Goal: Browse casually: Explore the website without a specific task or goal

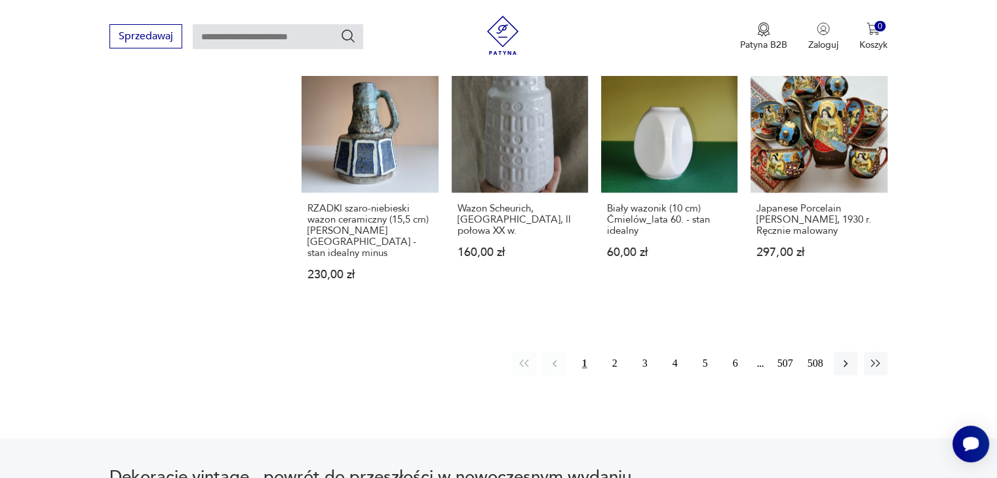
scroll to position [1400, 0]
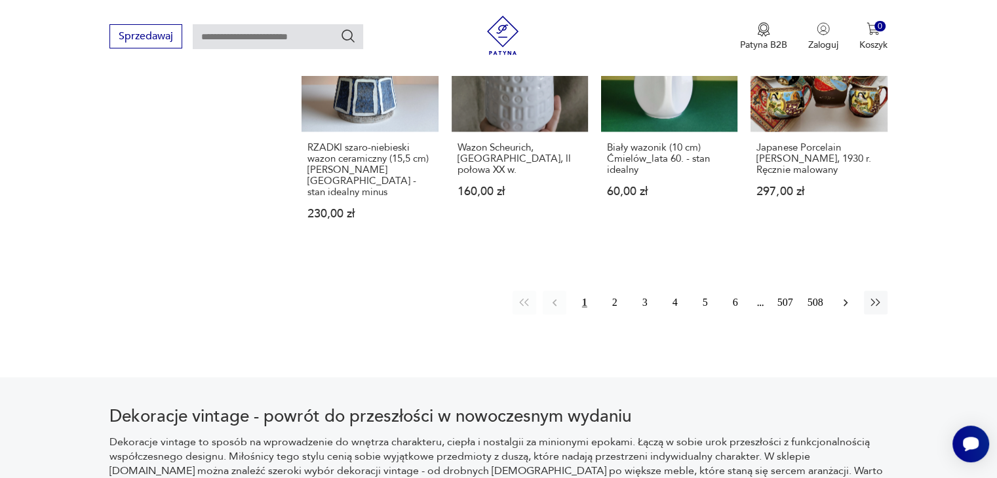
click at [845, 299] on icon "button" at bounding box center [845, 302] width 4 height 7
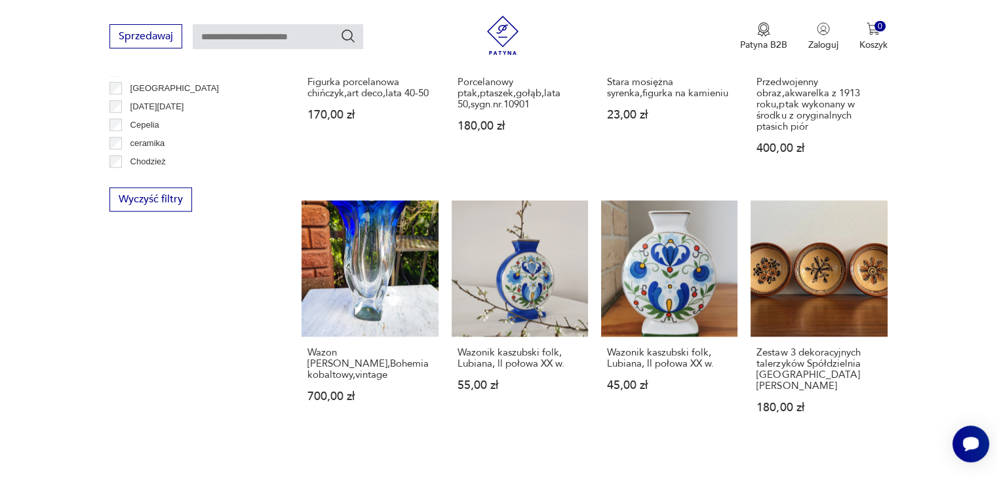
scroll to position [1185, 0]
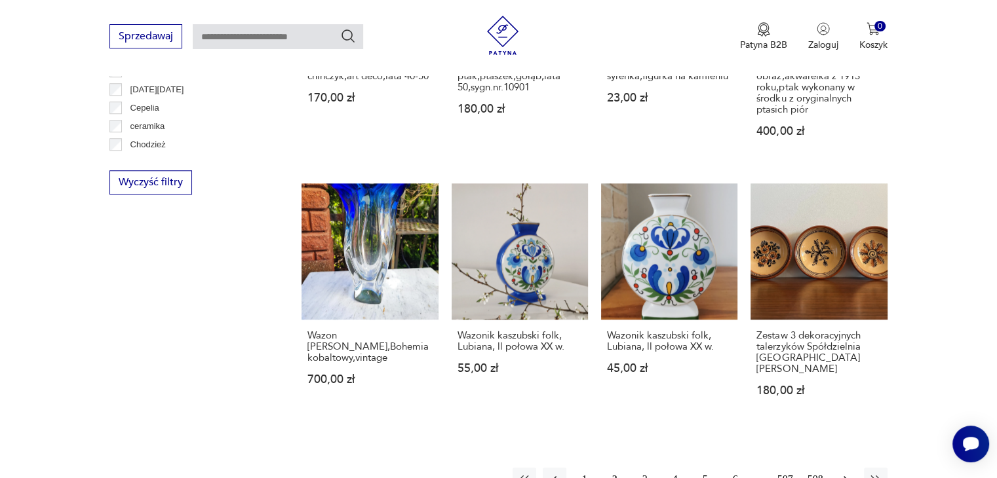
click at [849, 473] on icon "button" at bounding box center [845, 479] width 13 height 13
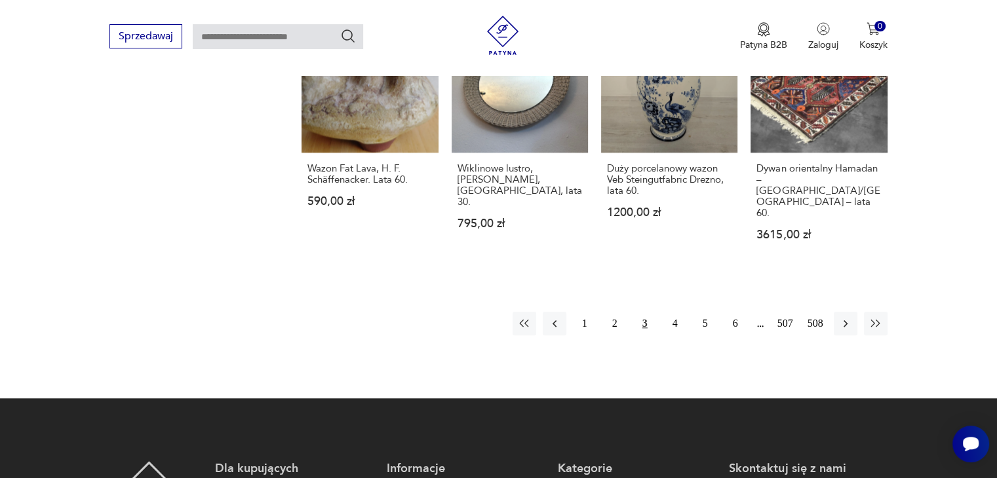
scroll to position [1404, 0]
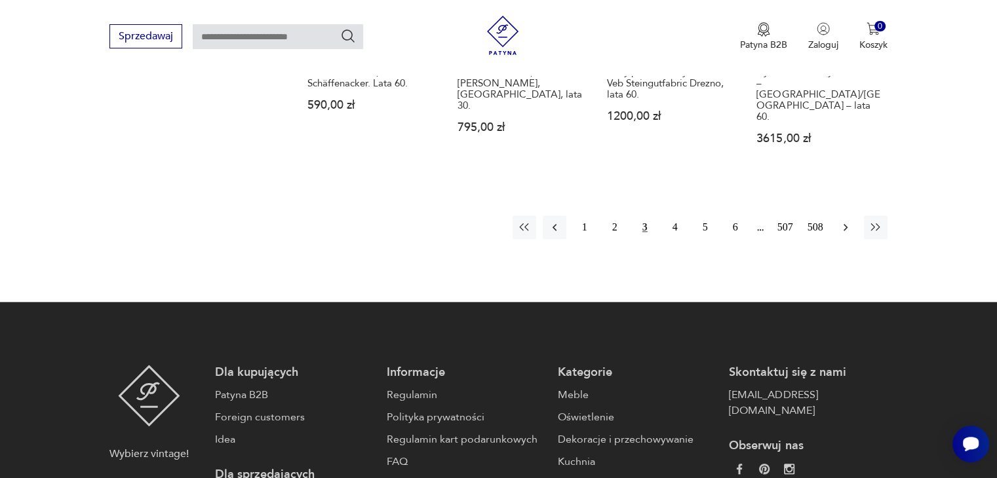
click at [843, 221] on icon "button" at bounding box center [845, 227] width 13 height 13
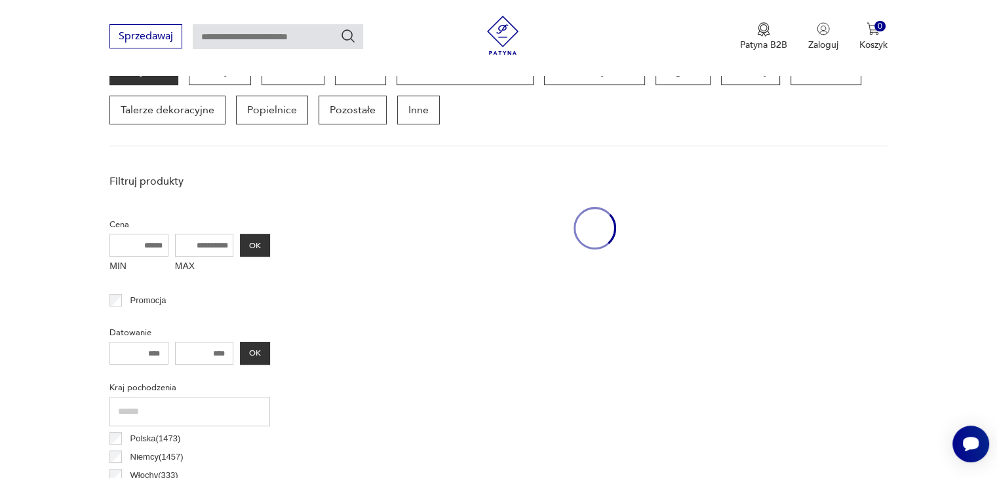
scroll to position [347, 0]
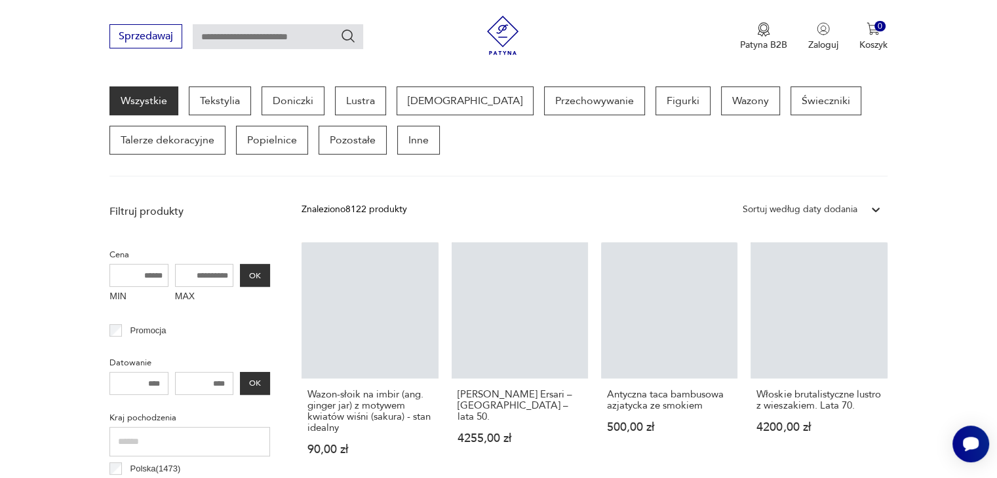
drag, startPoint x: 843, startPoint y: 182, endPoint x: 984, endPoint y: 361, distance: 227.7
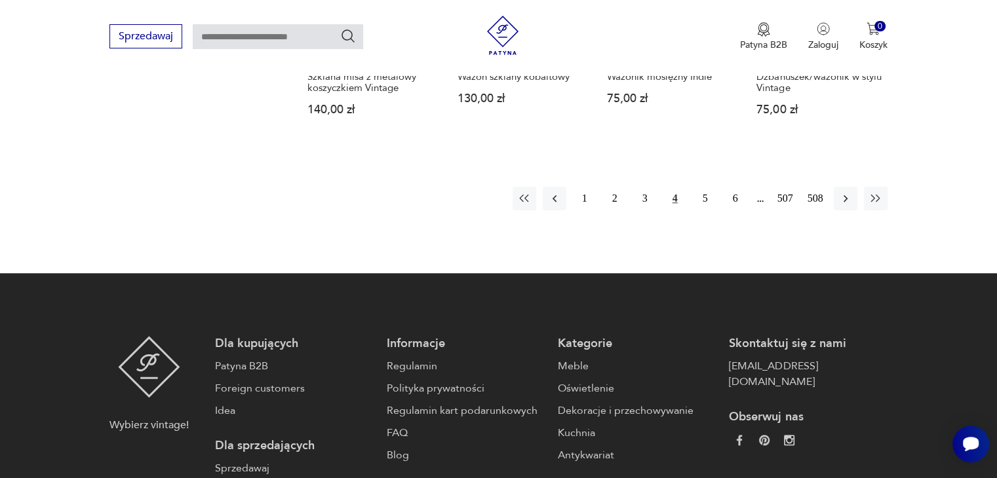
scroll to position [1457, 0]
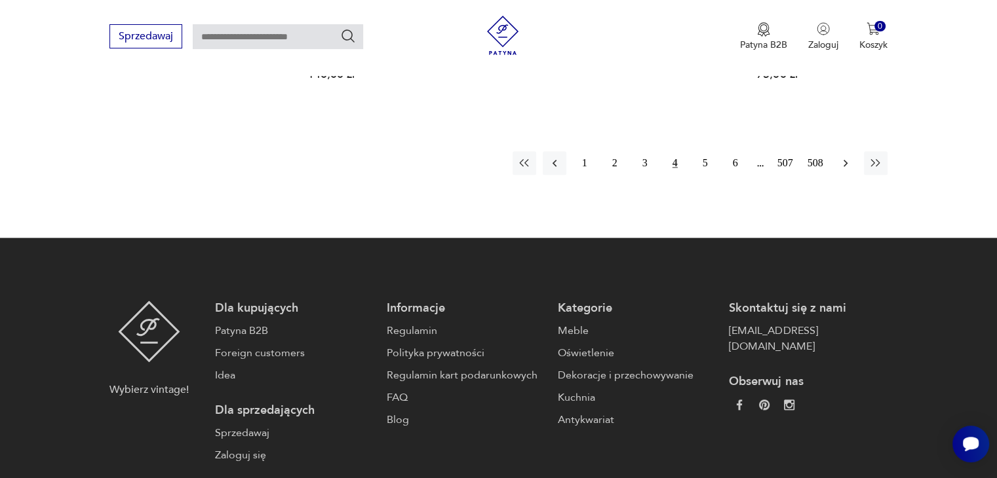
click at [844, 157] on icon "button" at bounding box center [845, 163] width 13 height 13
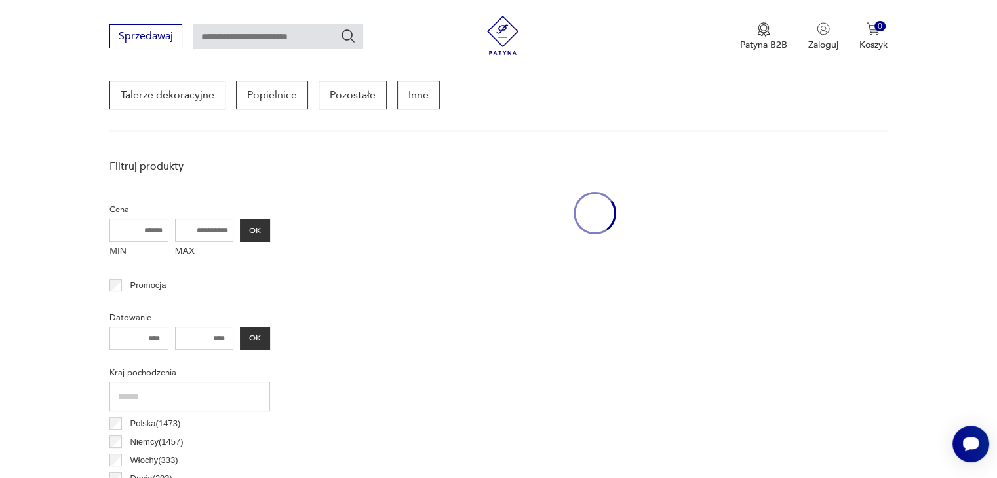
scroll to position [347, 0]
